Goal: Contribute content: Contribute content

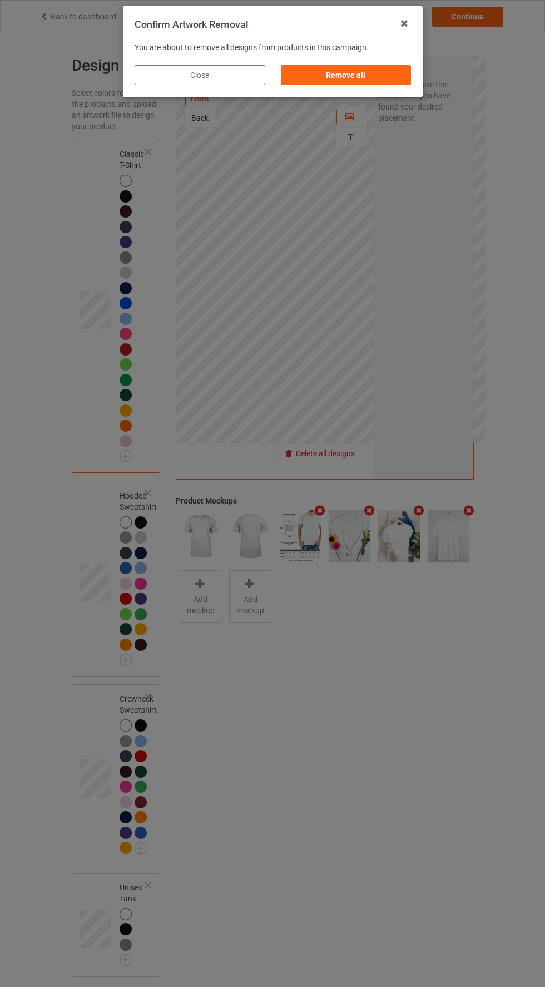
click at [369, 76] on div "Remove all" at bounding box center [345, 75] width 131 height 20
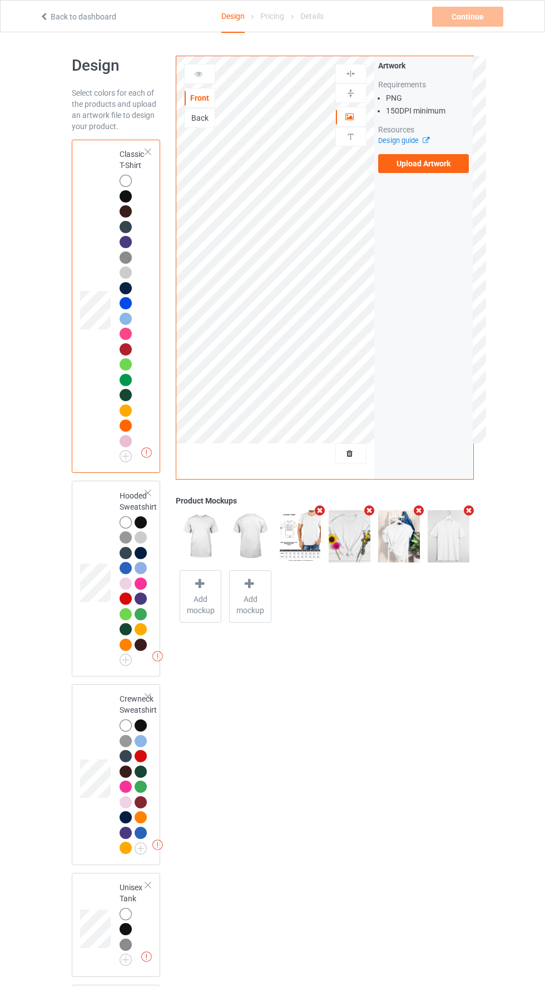
click at [435, 164] on label "Upload Artwork" at bounding box center [423, 163] width 91 height 19
click at [0, 0] on input "Upload Artwork" at bounding box center [0, 0] width 0 height 0
